Goal: Communication & Community: Answer question/provide support

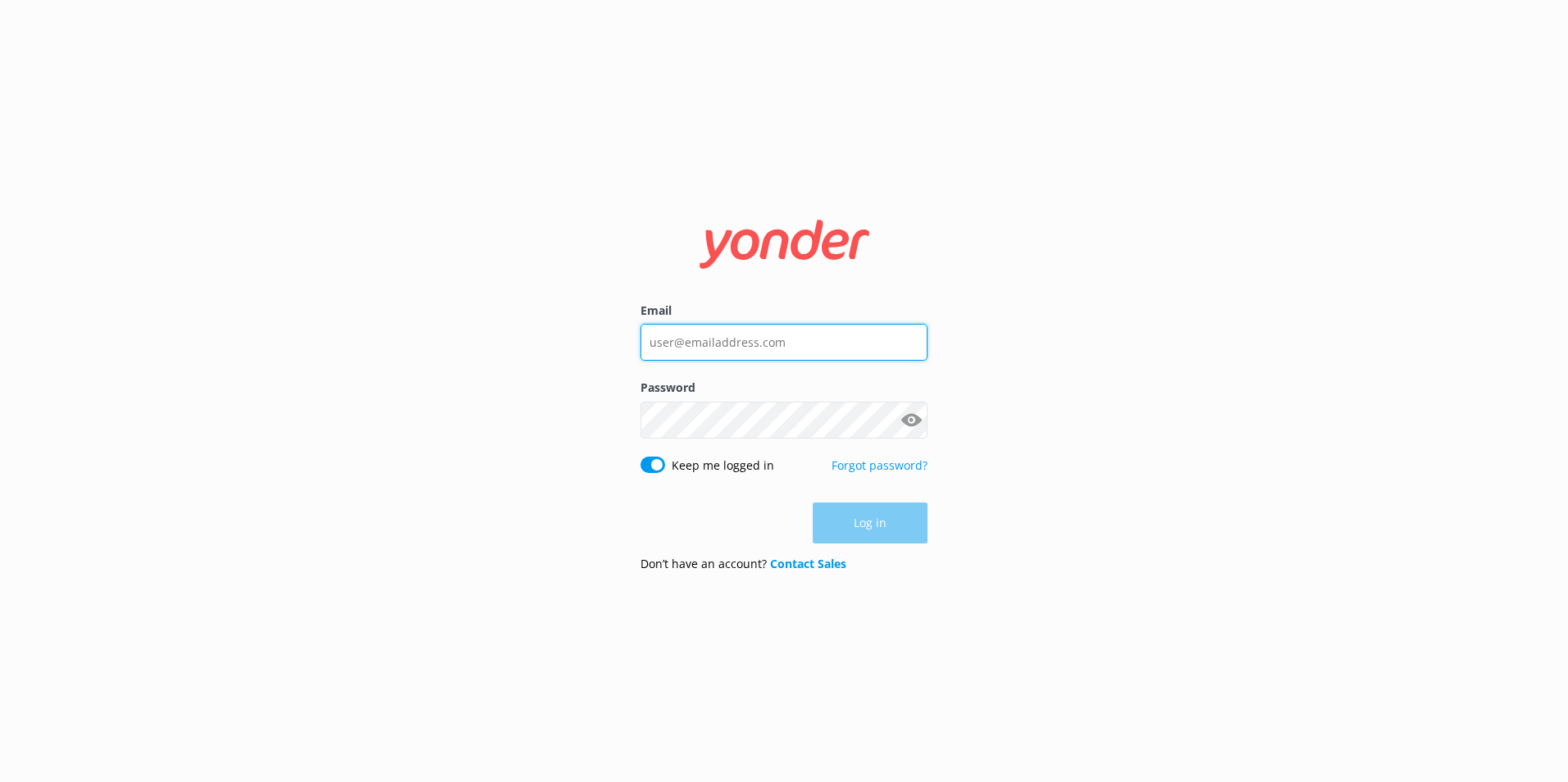
type input "[EMAIL_ADDRESS][DOMAIN_NAME]"
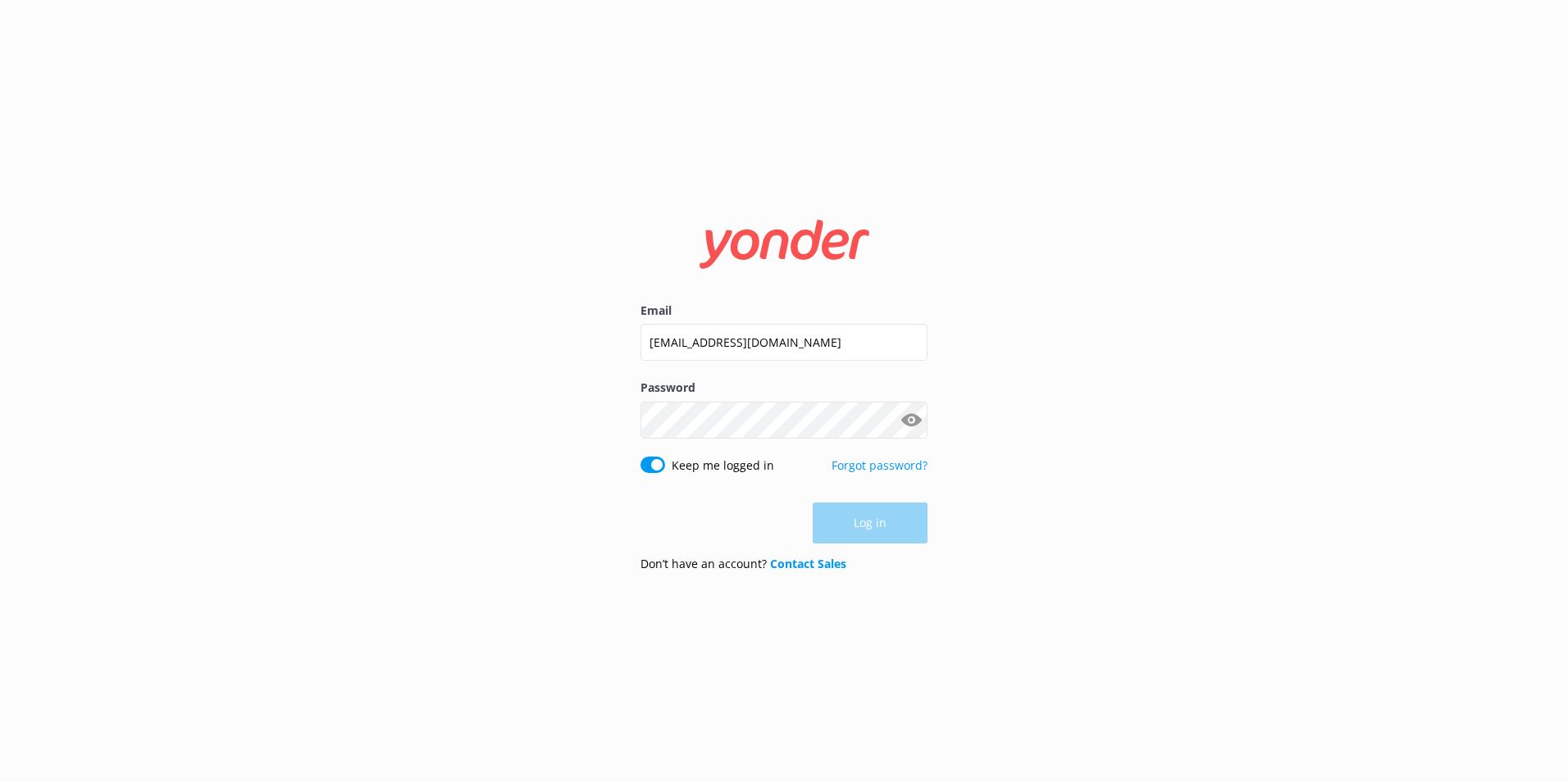
click at [880, 518] on div "Log in" at bounding box center [783, 523] width 287 height 41
click at [871, 522] on button "Log in" at bounding box center [870, 524] width 115 height 41
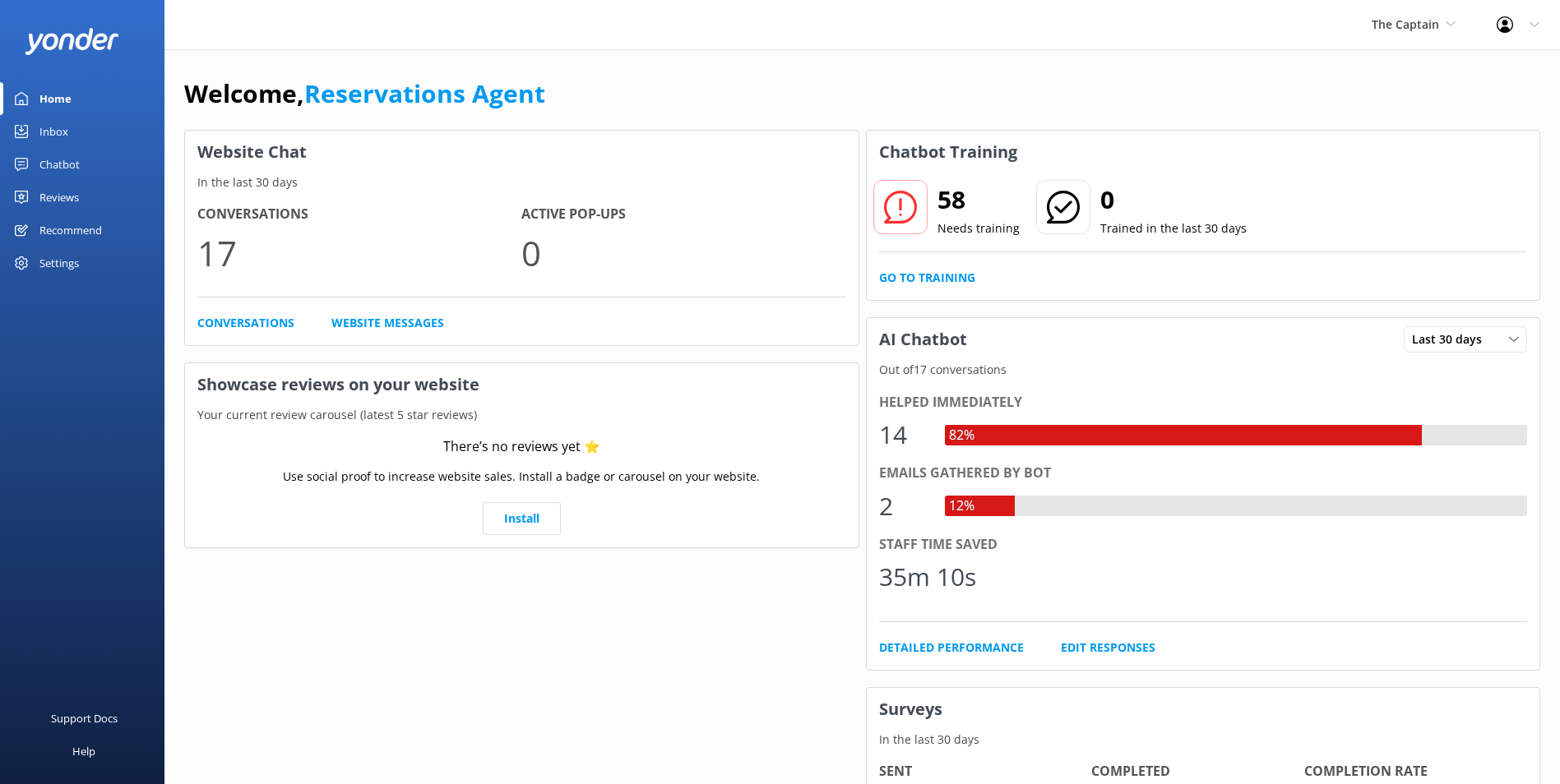
click at [67, 125] on div "Inbox" at bounding box center [54, 131] width 29 height 33
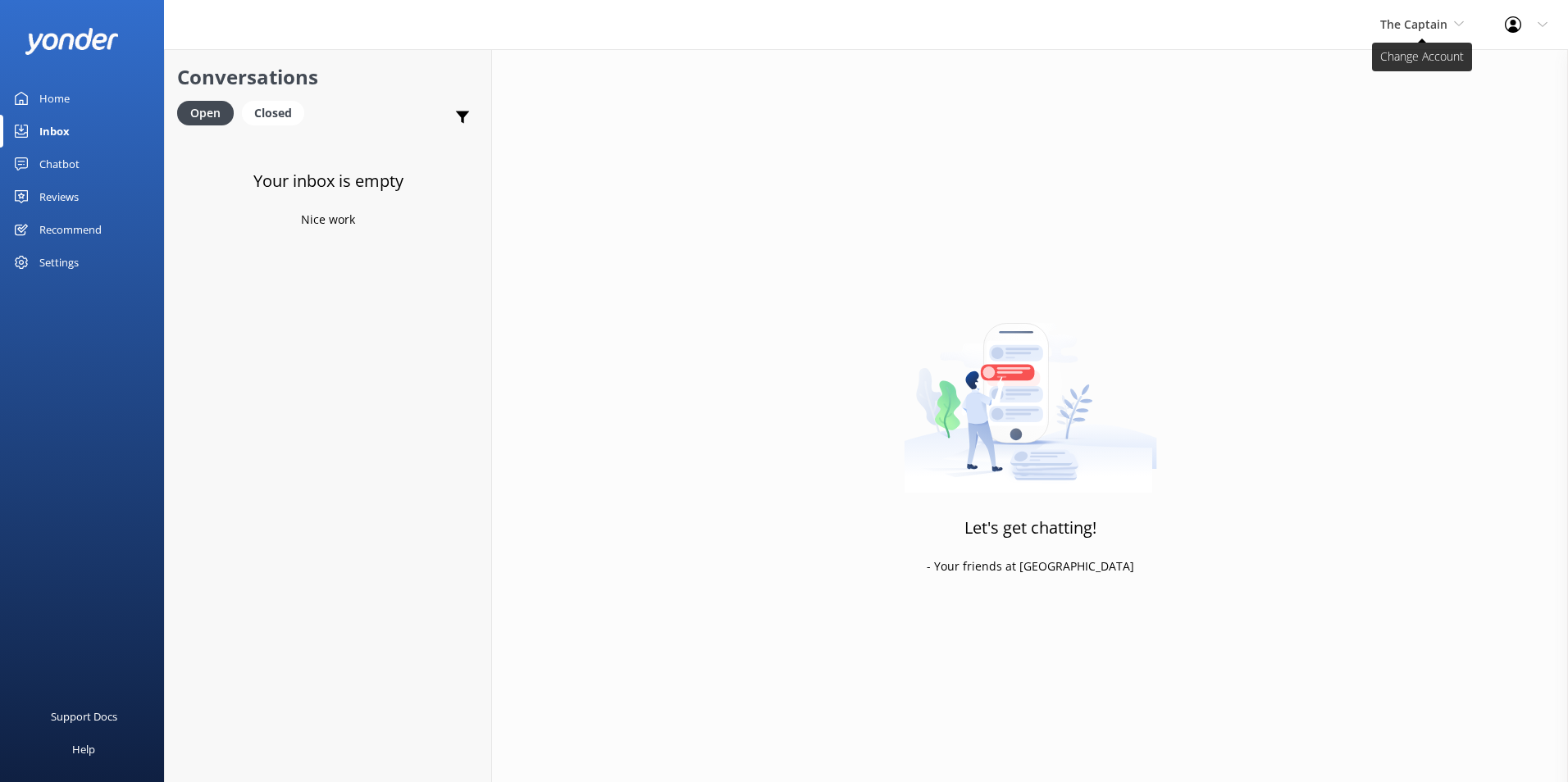
click at [1405, 26] on span "The Captain" at bounding box center [1413, 24] width 67 height 15
click at [1405, 67] on link "De [GEOGRAPHIC_DATA]" at bounding box center [1441, 69] width 164 height 39
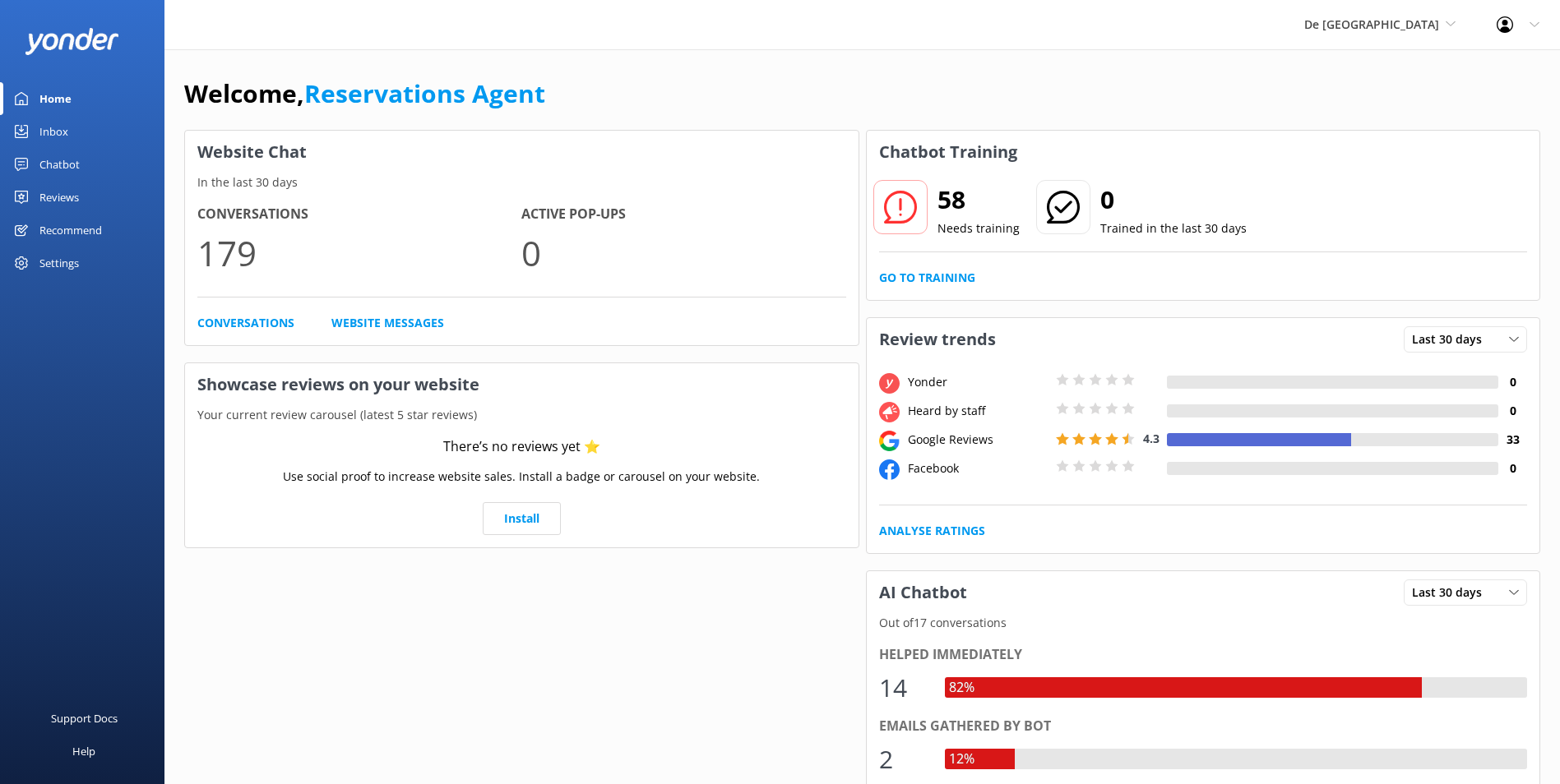
click at [73, 132] on link "Inbox" at bounding box center [82, 131] width 165 height 33
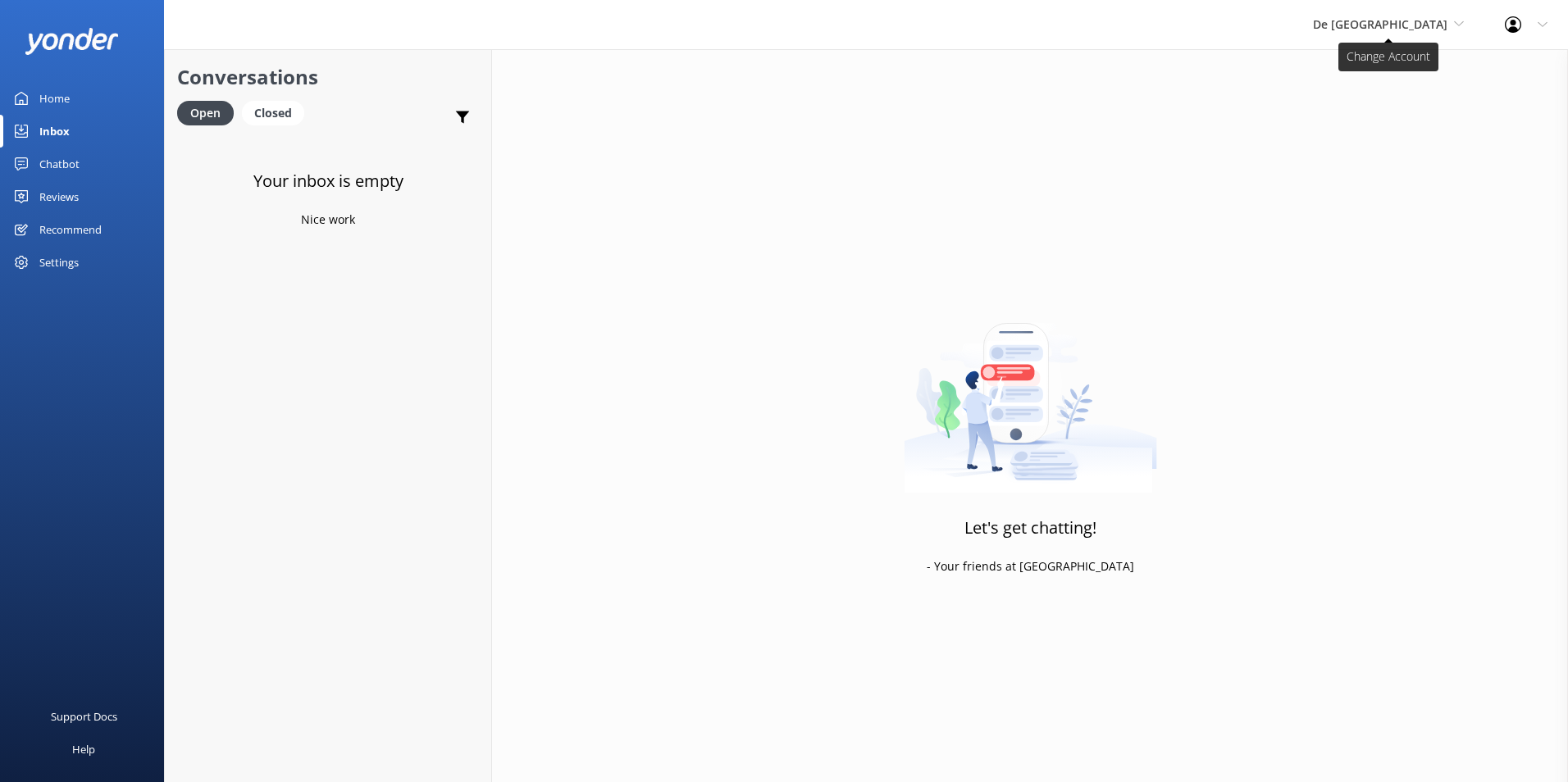
click at [1383, 25] on span "De [GEOGRAPHIC_DATA]" at bounding box center [1380, 24] width 134 height 15
click at [1385, 107] on link "Aruba's Activities Expert" at bounding box center [1374, 108] width 164 height 39
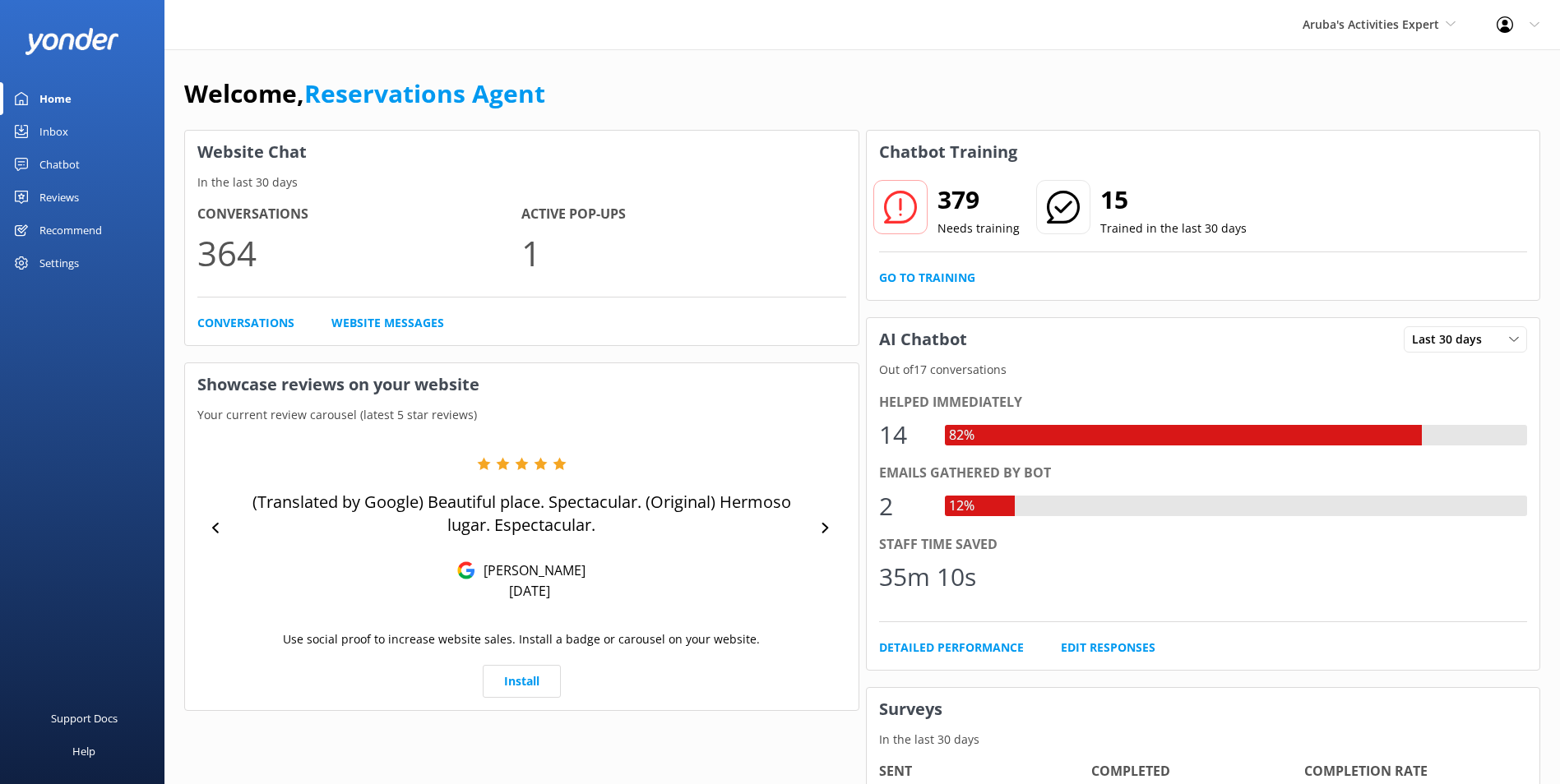
click at [58, 131] on div "Inbox" at bounding box center [54, 131] width 29 height 33
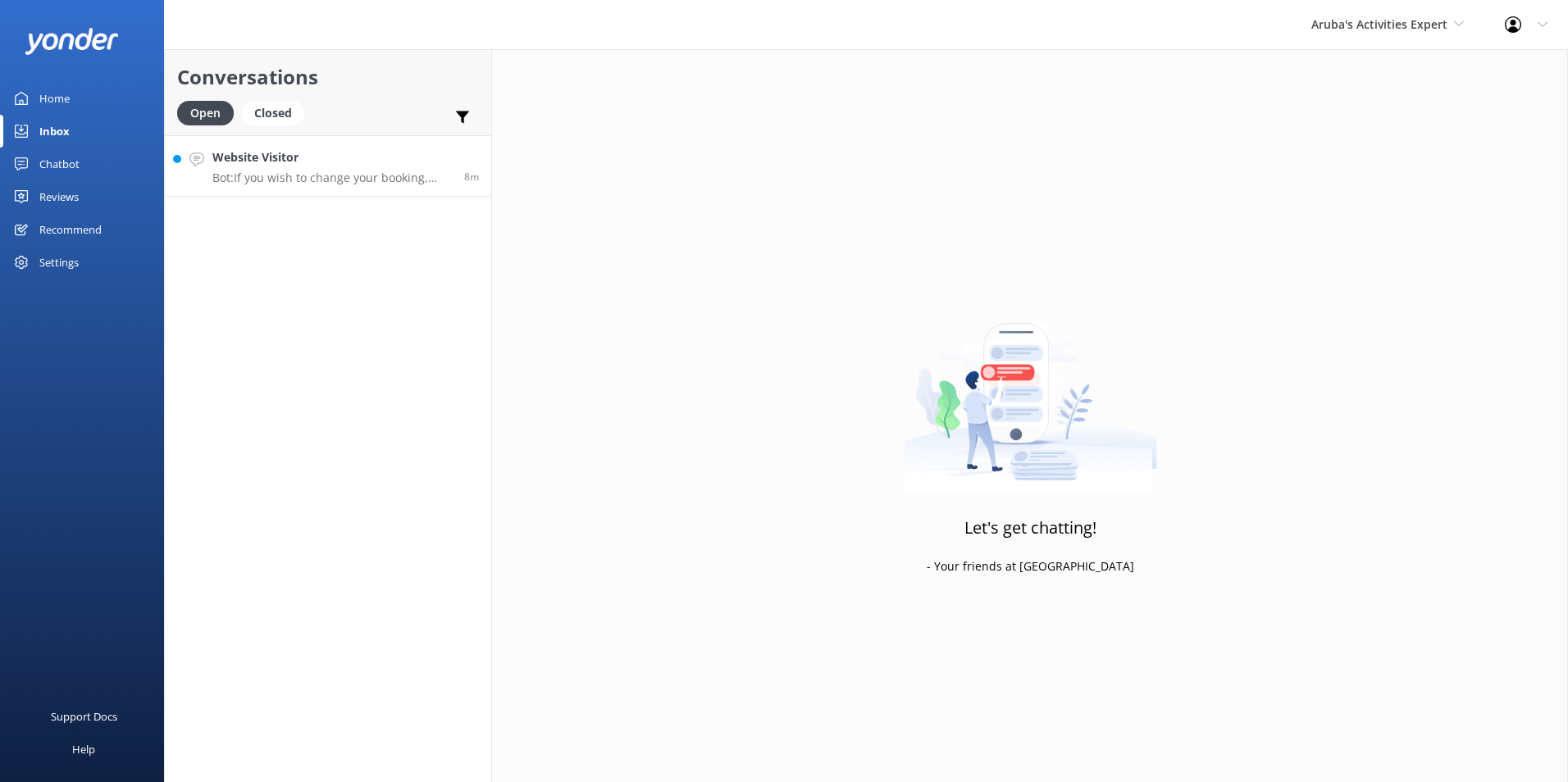
click at [287, 161] on h4 "Website Visitor" at bounding box center [332, 157] width 239 height 18
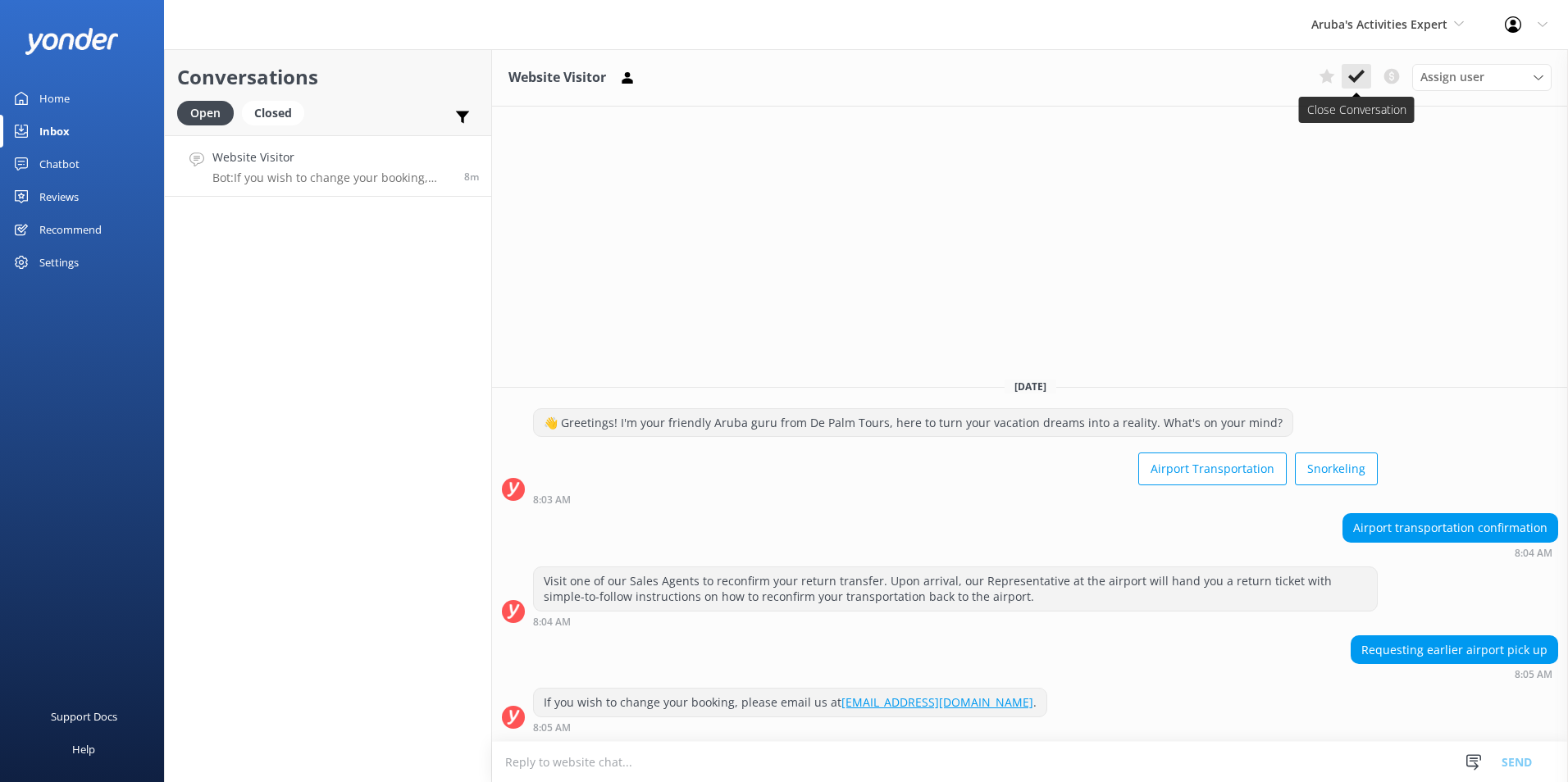
click at [1353, 64] on button at bounding box center [1356, 76] width 30 height 25
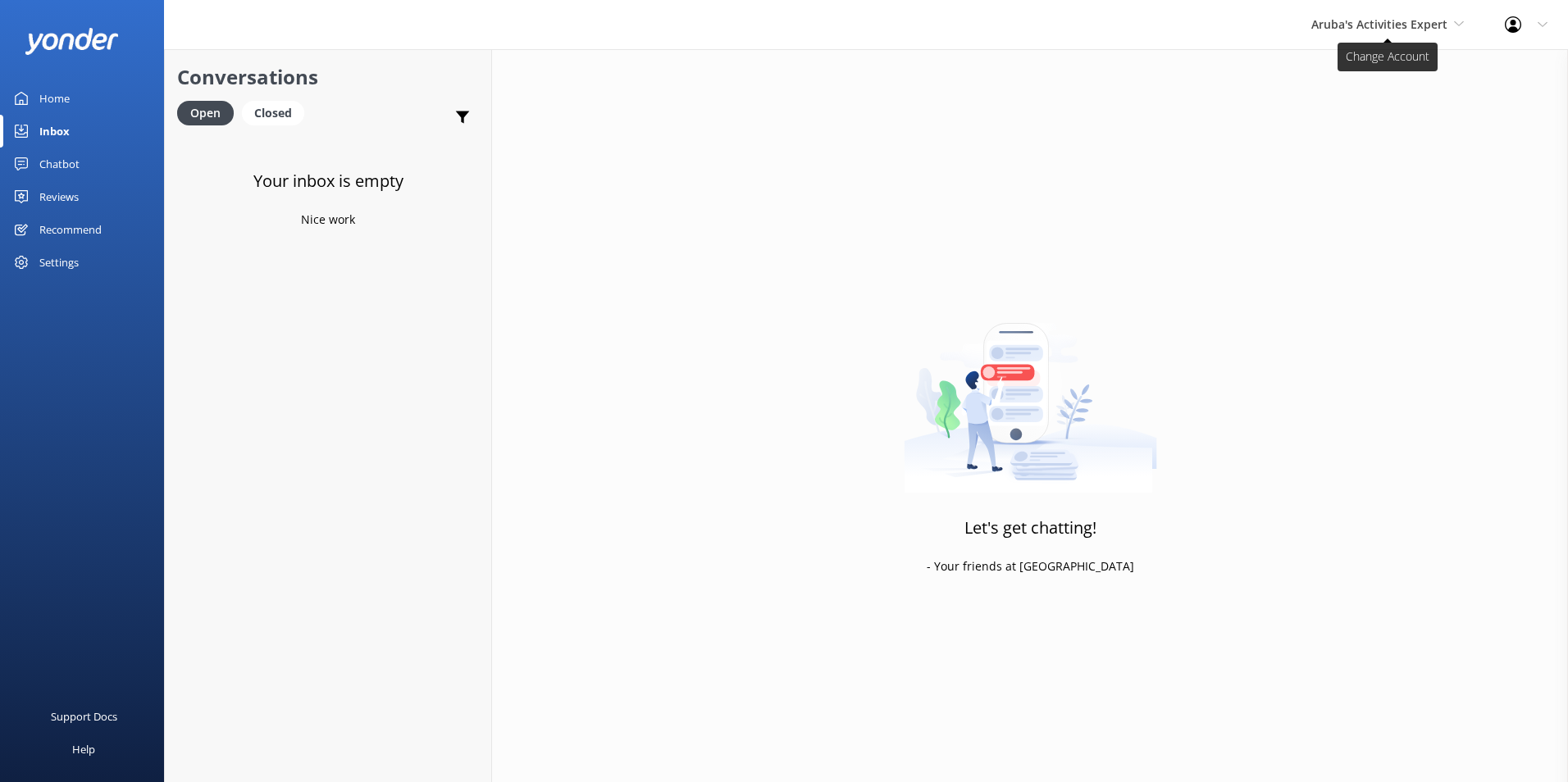
click at [1362, 20] on span "Aruba's Activities Expert" at bounding box center [1379, 24] width 136 height 15
click at [1340, 148] on link "The Captain" at bounding box center [1372, 147] width 164 height 39
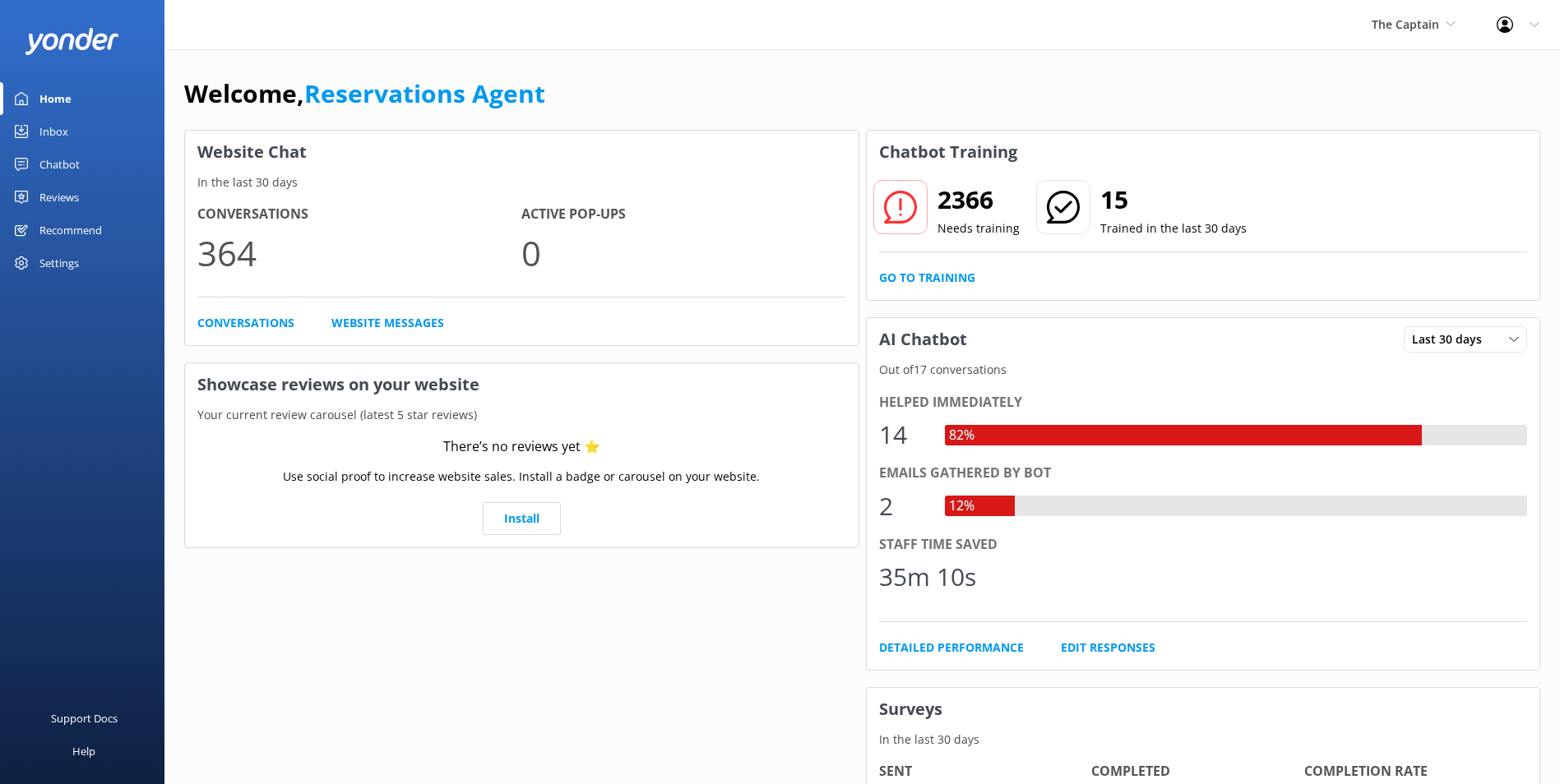
click at [72, 132] on link "Inbox" at bounding box center [82, 131] width 165 height 33
